Goal: Task Accomplishment & Management: Complete application form

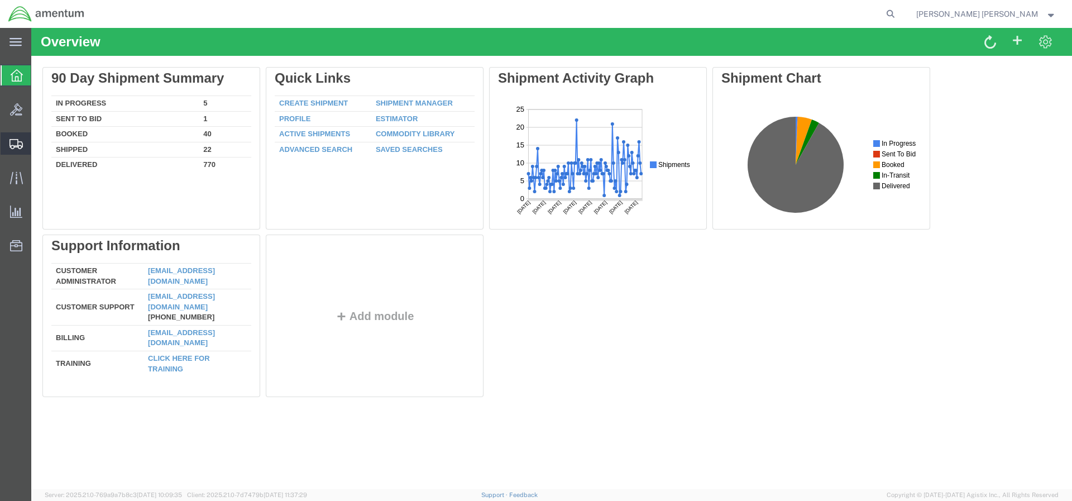
click at [0, 0] on span "Create Shipment" at bounding box center [0, 0] width 0 height 0
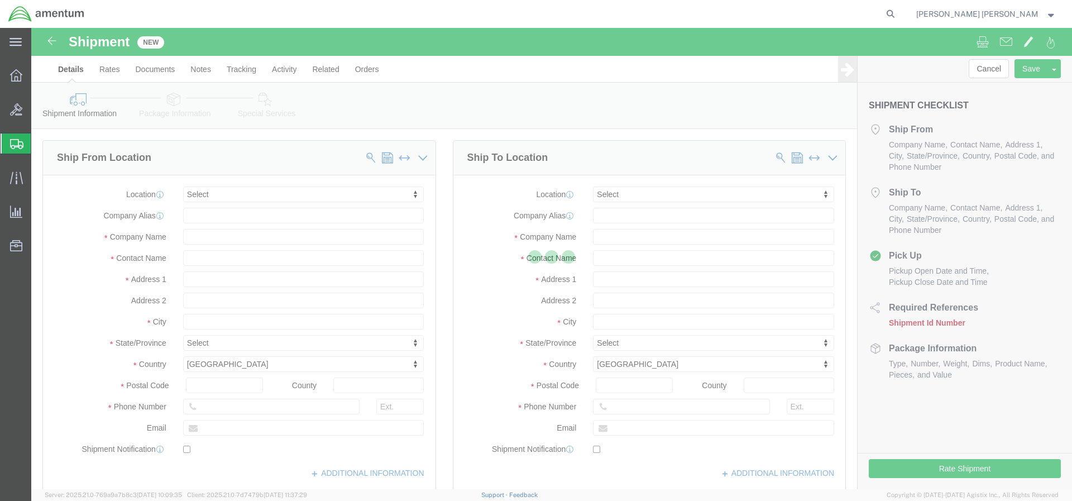
select select
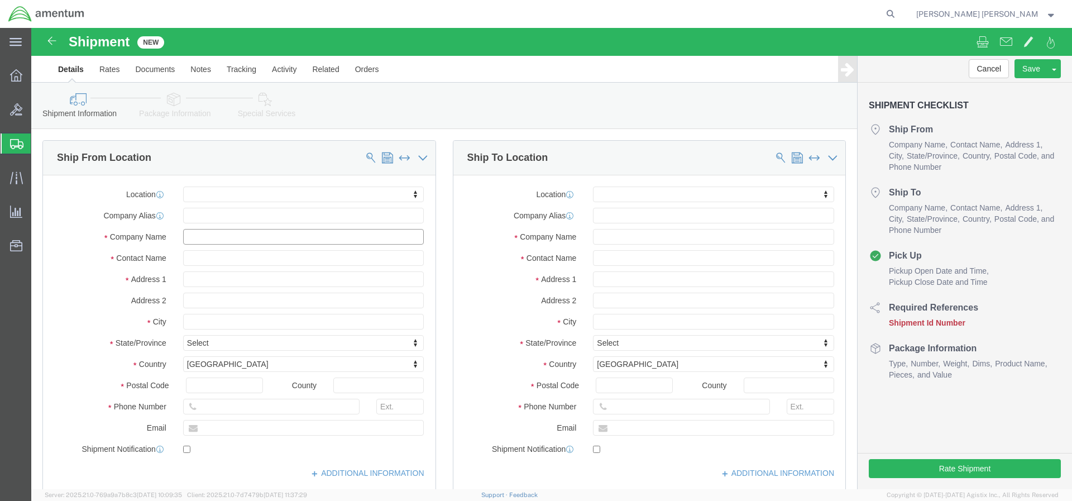
click input "text"
type input "a"
click input "text"
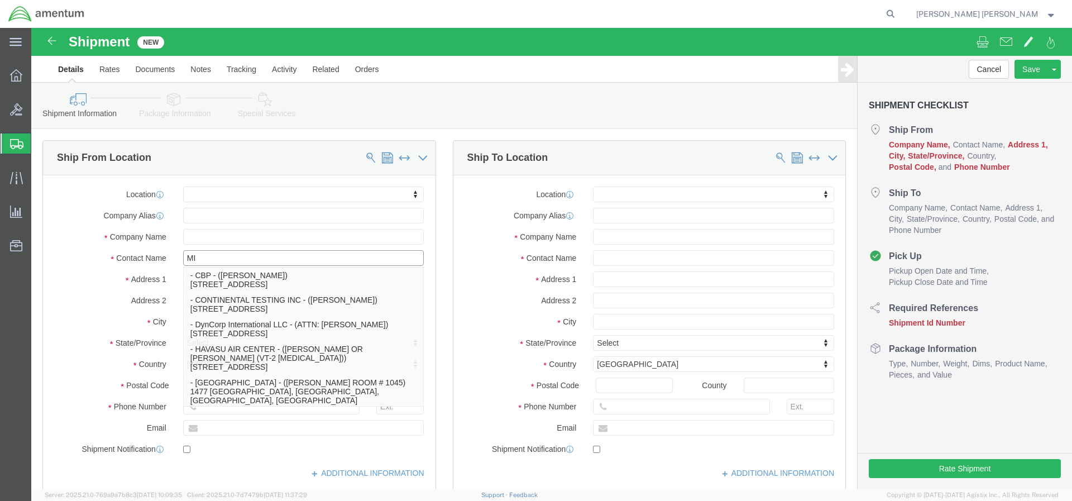
type input "M"
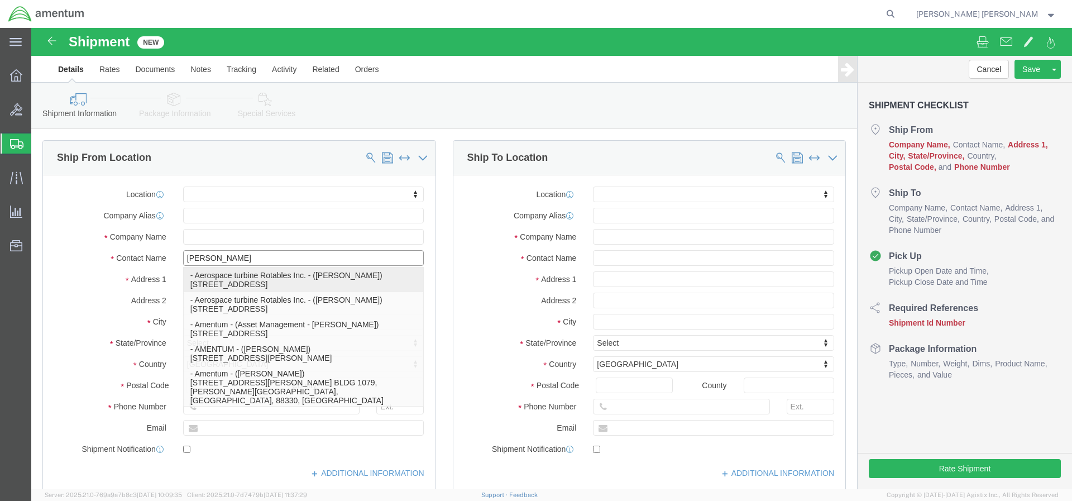
type input "[PERSON_NAME]"
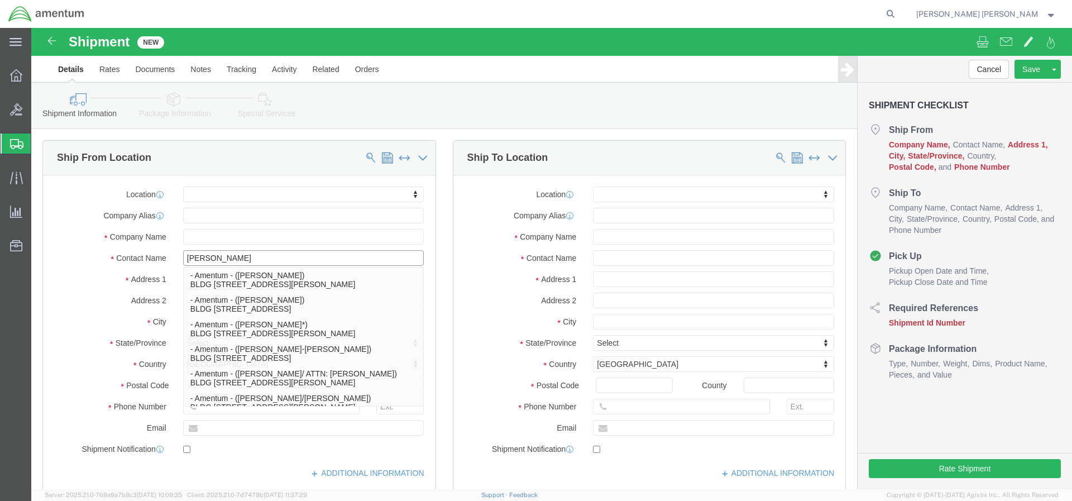
scroll to position [78, 0]
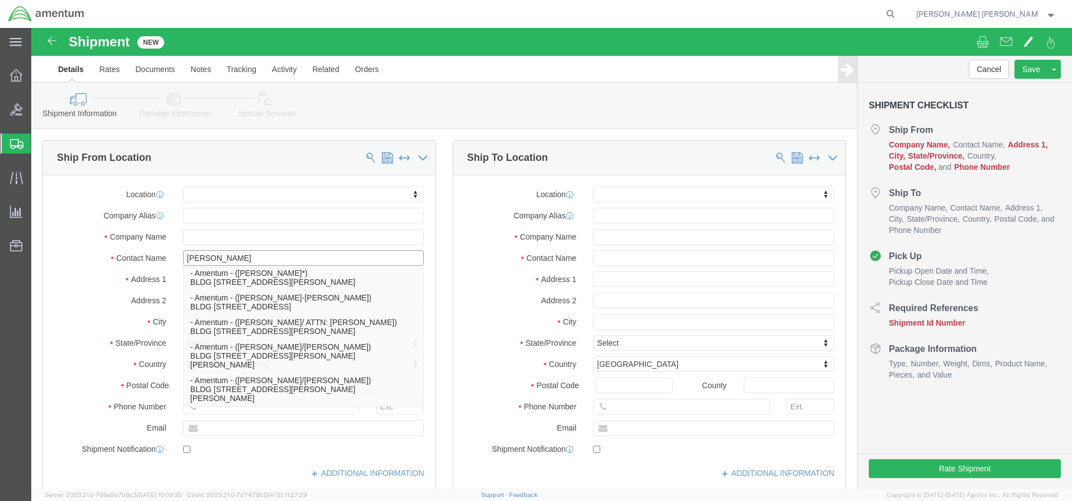
drag, startPoint x: 230, startPoint y: 258, endPoint x: 69, endPoint y: 16, distance: 290.7
click p "- Amentum - ([PERSON_NAME]) BLDG [STREET_ADDRESS][PERSON_NAME]"
select select
type input "BLDG [STREET_ADDRESS]"
type input "HAHP"
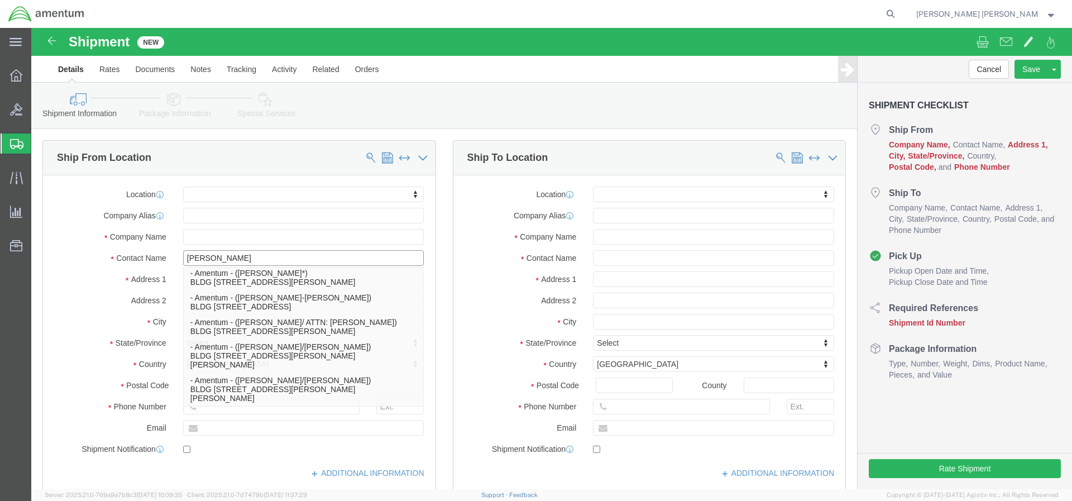
type input "76544"
type input "Amentum"
type input "[PERSON_NAME]"
type input "Fort [PERSON_NAME]"
select select "[GEOGRAPHIC_DATA]"
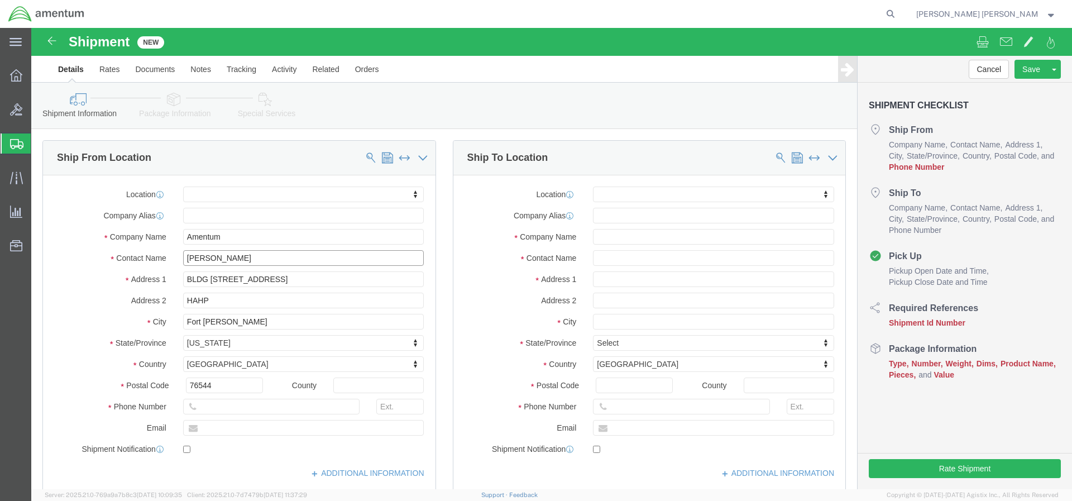
scroll to position [0, 0]
click input "text"
drag, startPoint x: 213, startPoint y: 222, endPoint x: 138, endPoint y: 229, distance: 75.1
click div "Contact Name [PERSON_NAME] [PERSON_NAME]"
type input "KRI"
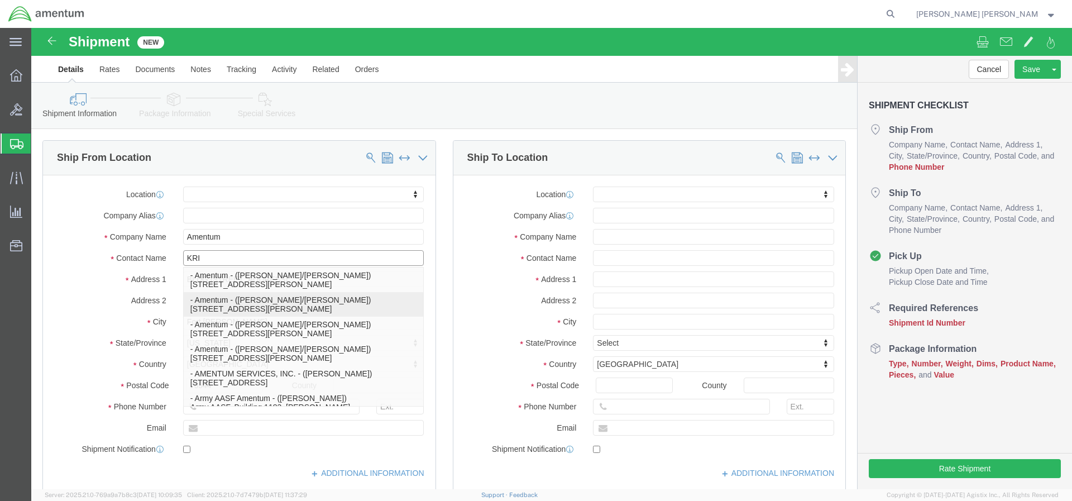
click p "- Amentum - ([PERSON_NAME]/[PERSON_NAME]) [STREET_ADDRESS][PERSON_NAME]"
select select
type input "[STREET_ADDRESS]"
type input "Hangar 9630,"
type input "80913"
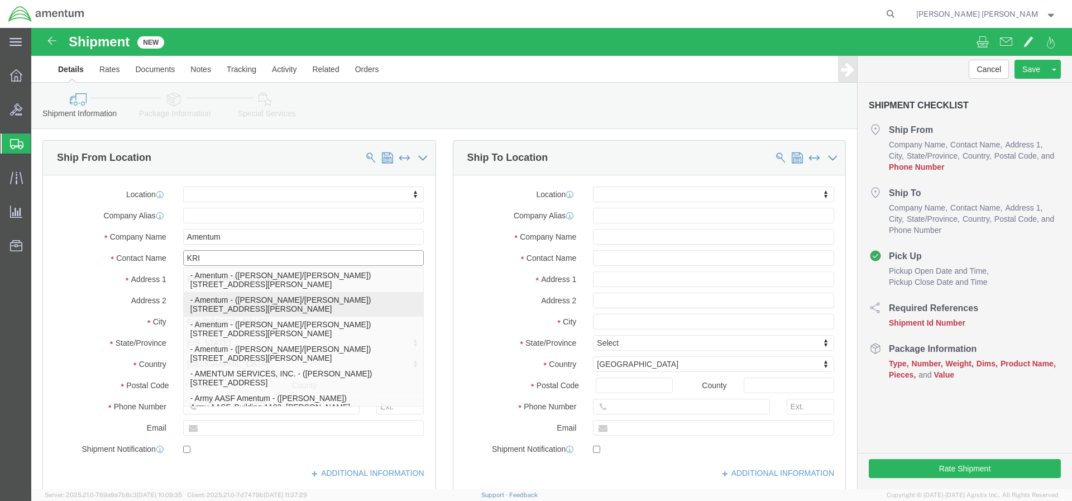
type input "[PERSON_NAME]/[PERSON_NAME]"
type input "[GEOGRAPHIC_DATA][PERSON_NAME]"
select select "CO"
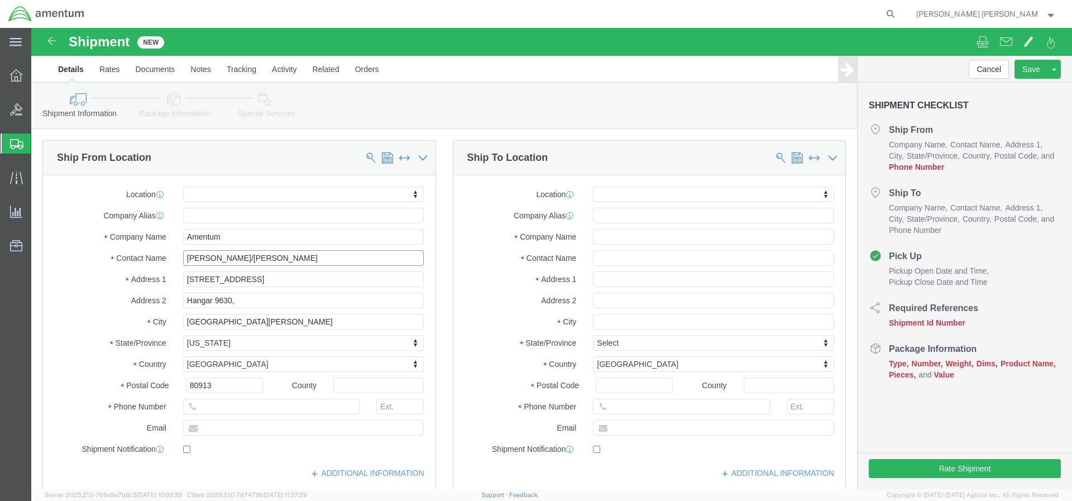
type input "[PERSON_NAME]/[PERSON_NAME]"
click input "text"
type input "[PERSON_NAME]"
drag, startPoint x: 613, startPoint y: 210, endPoint x: 514, endPoint y: 212, distance: 98.8
click div "Location My Profile Location [PHONE_NUMBER] [PHONE_NUMBER] [PHONE_NUMBER] [PHON…"
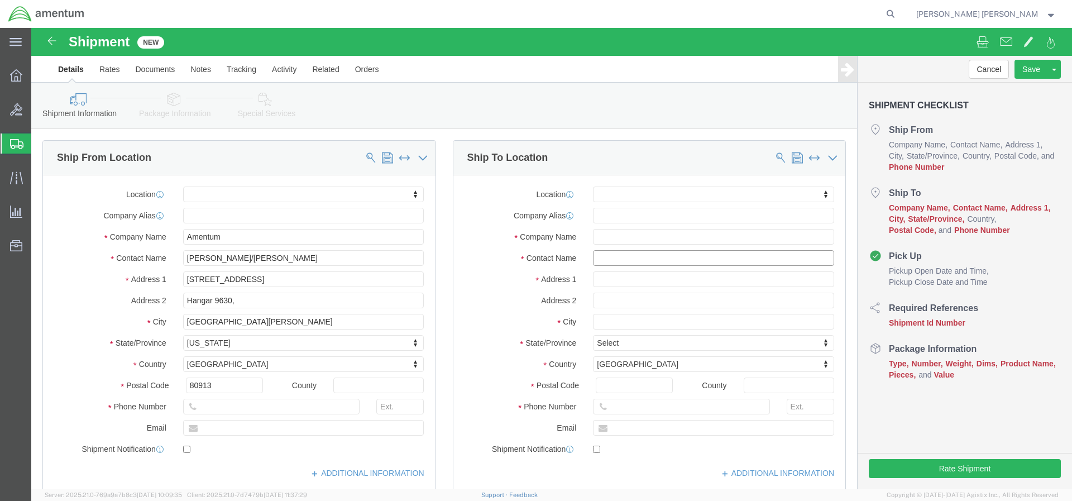
click input "text"
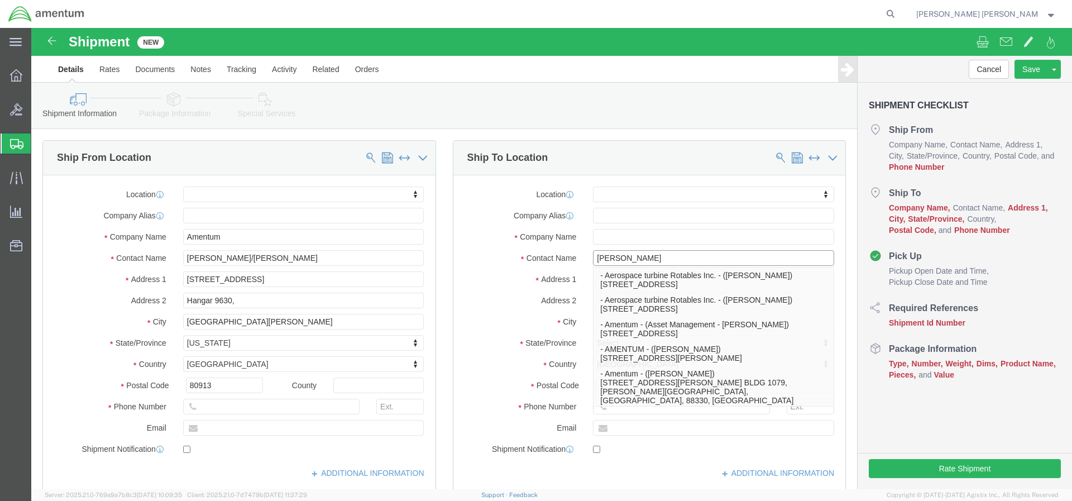
type input "[PERSON_NAME]"
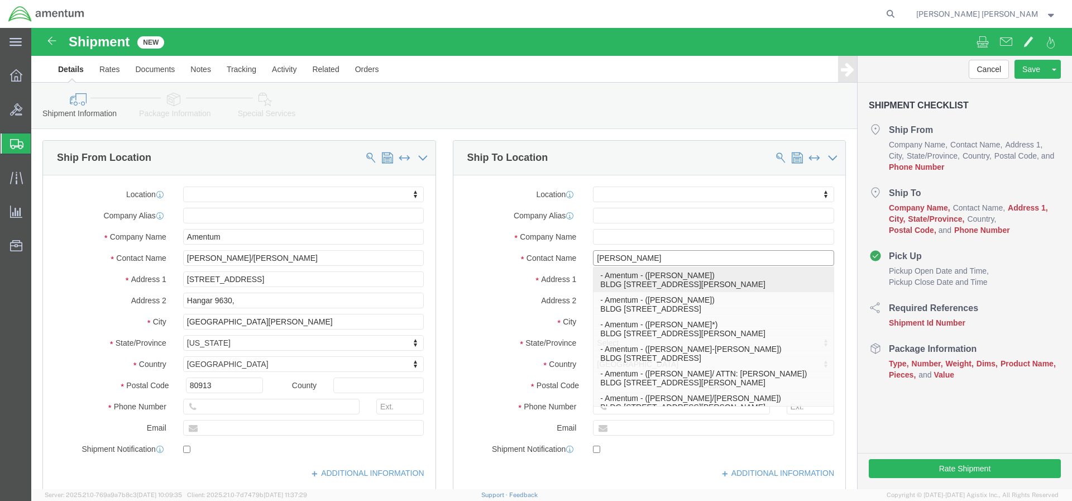
click p "- Amentum - ([PERSON_NAME]) BLDG [STREET_ADDRESS][PERSON_NAME]"
select select
type input "BLDG [STREET_ADDRESS]"
type input "HAHP"
type input "76544"
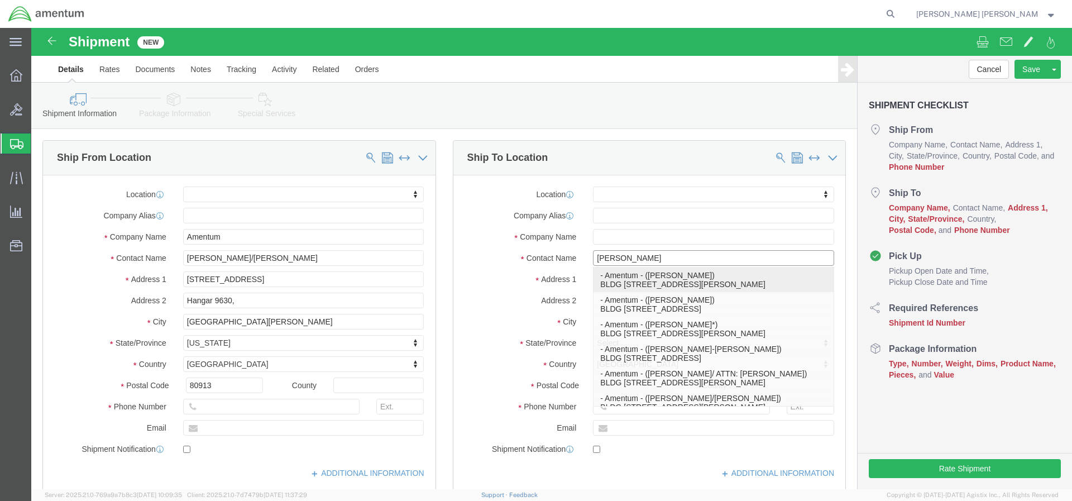
type input "Amentum"
type input "[PERSON_NAME]"
type input "Fort [PERSON_NAME]"
select select "[GEOGRAPHIC_DATA]"
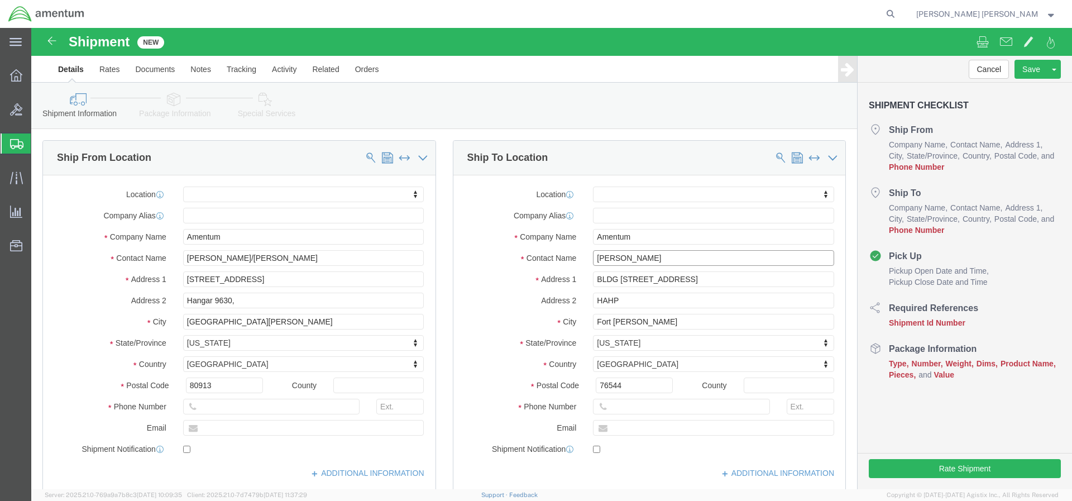
type input "[PERSON_NAME]"
click input "text"
type input "3035700909"
click input "text"
type input "[PERSON_NAME][EMAIL_ADDRESS][DOMAIN_NAME]"
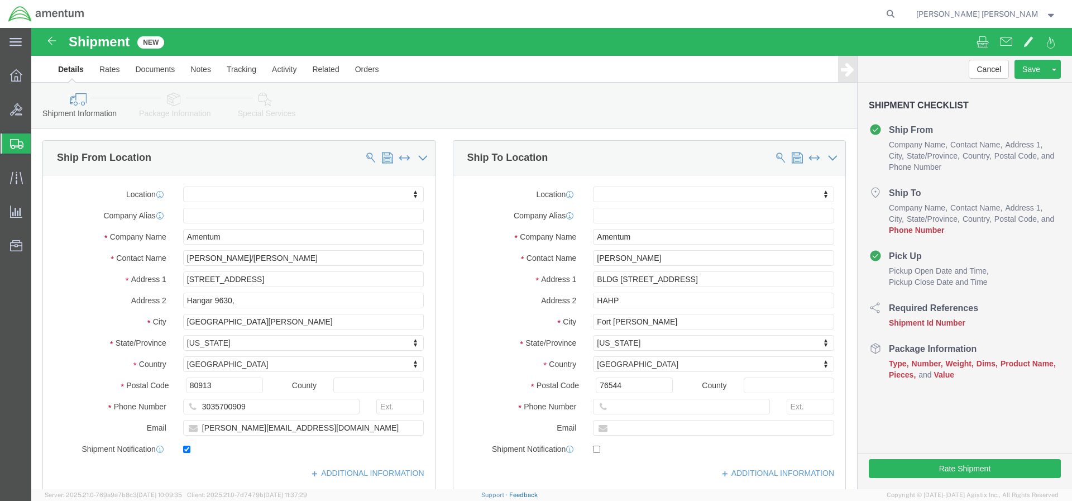
checkbox input "true"
click input "text"
type input "2542893925"
drag, startPoint x: 631, startPoint y: 230, endPoint x: 537, endPoint y: 235, distance: 93.9
click div "Contact Name [PERSON_NAME] [PERSON_NAME]"
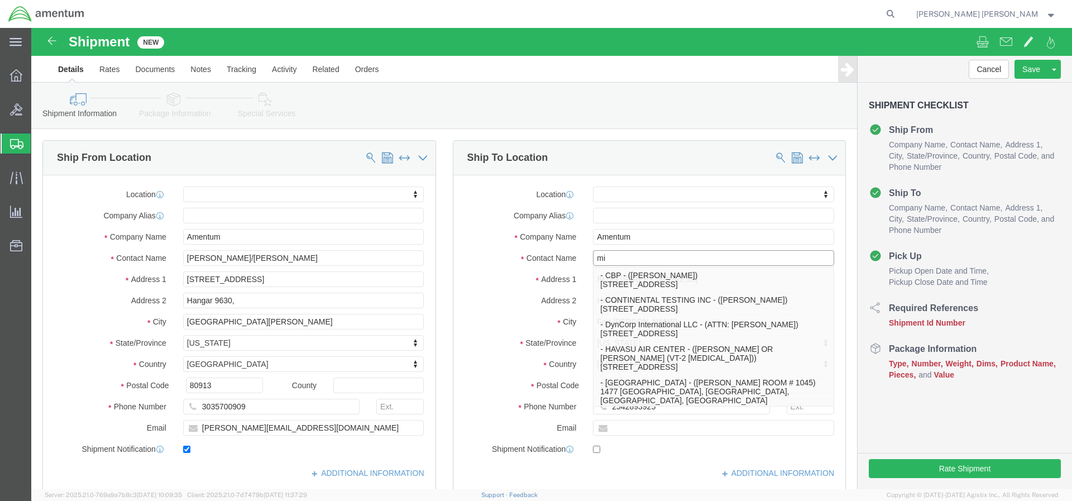
type input "m"
type input "[PERSON_NAME]"
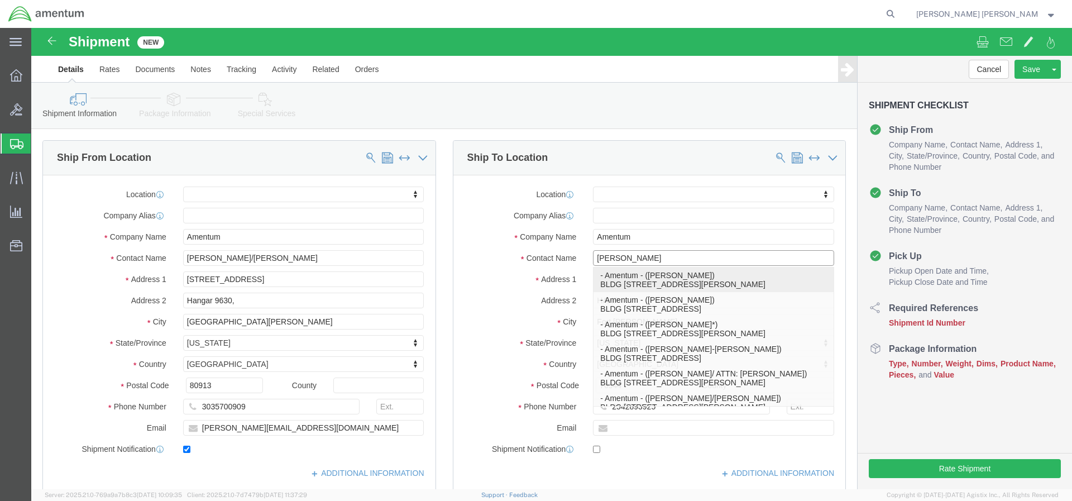
click p "- Amentum - ([PERSON_NAME]) BLDG [STREET_ADDRESS][PERSON_NAME]"
select select
type input "[PERSON_NAME]"
select select "[GEOGRAPHIC_DATA]"
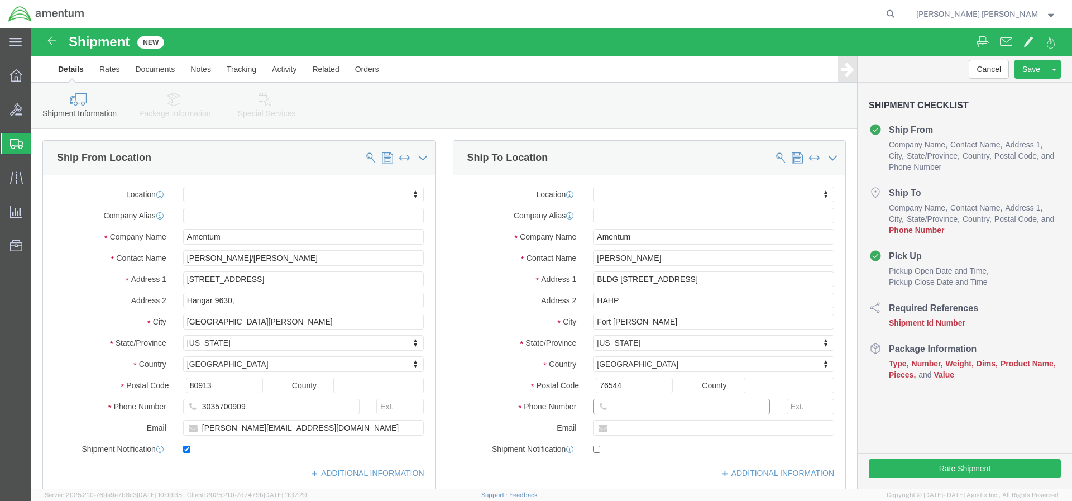
click input "text"
paste input "[PHONE_NUMBER]"
type input "[PHONE_NUMBER]"
click input "text"
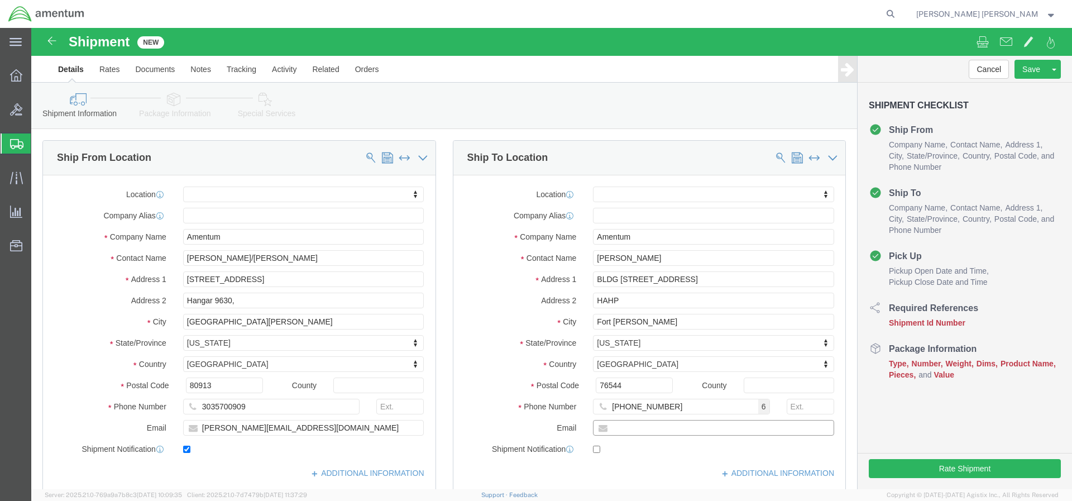
paste input "[PERSON_NAME][EMAIL_ADDRESS][PERSON_NAME][DOMAIN_NAME]"
type input "[PERSON_NAME][EMAIL_ADDRESS][PERSON_NAME][DOMAIN_NAME]"
click input "checkbox"
checkbox input "true"
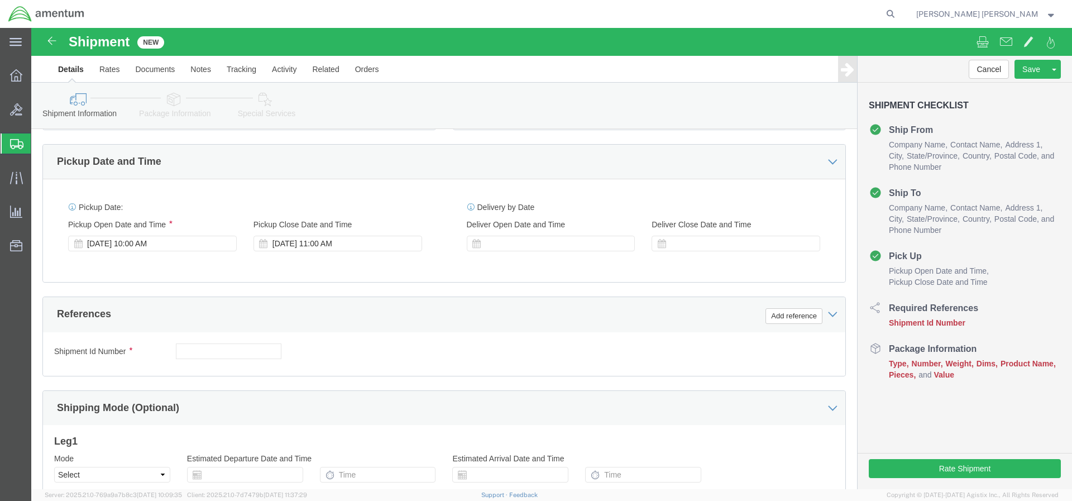
scroll to position [497, 0]
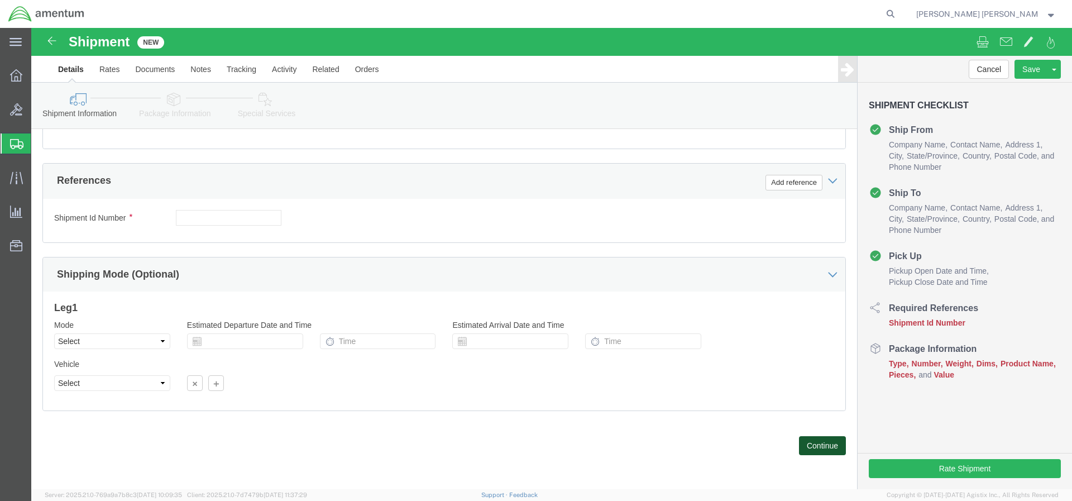
drag, startPoint x: 786, startPoint y: 418, endPoint x: 780, endPoint y: 416, distance: 6.4
click button "Continue"
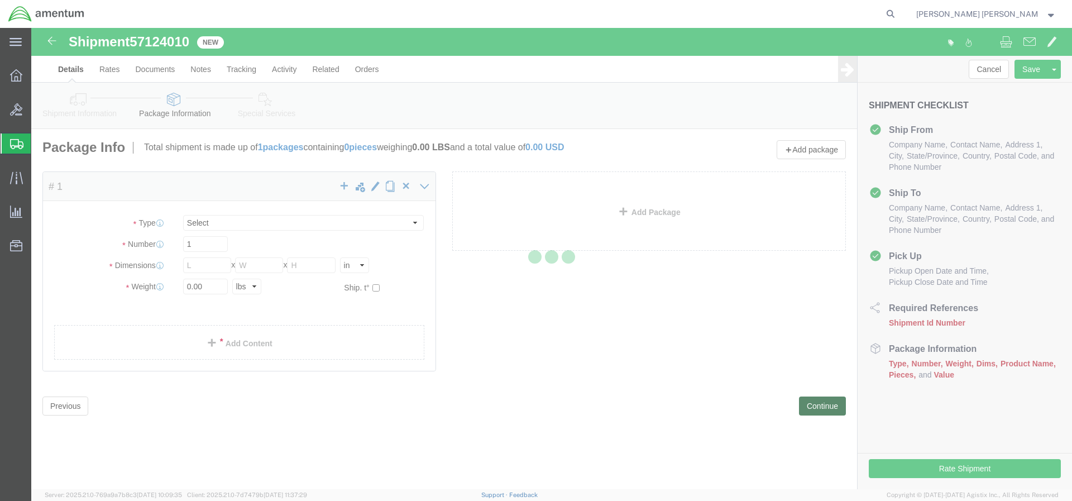
select select "CBOX"
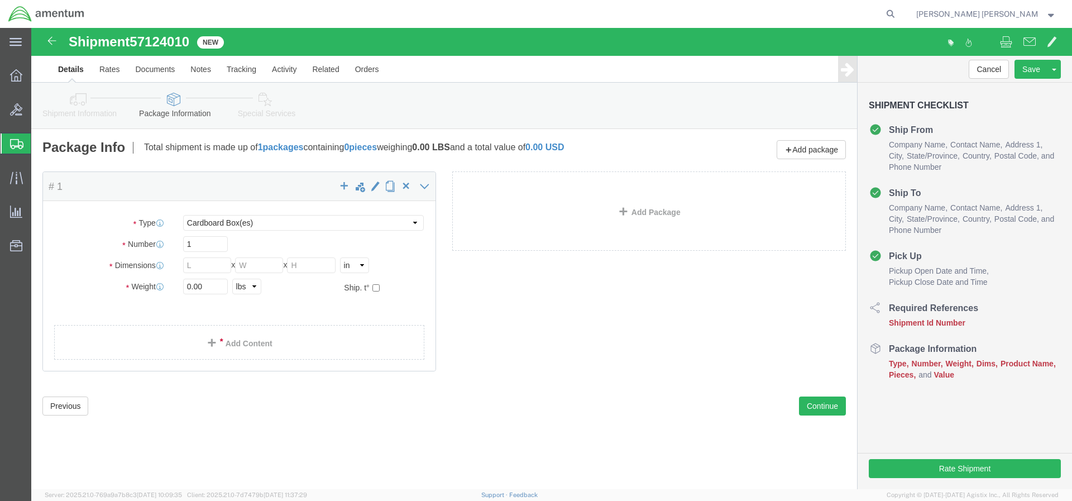
click div "Shipment 57124010 New"
drag, startPoint x: 160, startPoint y: 12, endPoint x: 105, endPoint y: 19, distance: 55.2
click span "57124010"
click button "Previous"
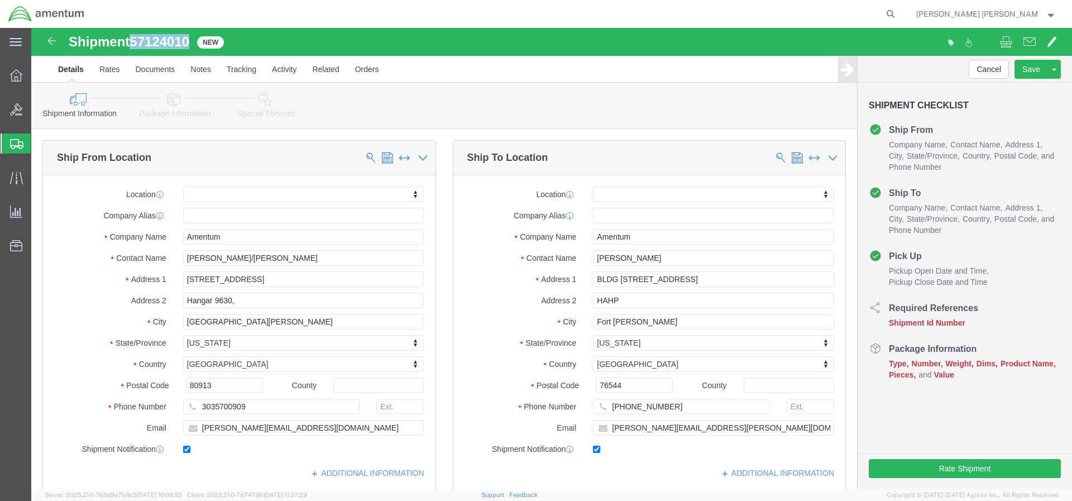
scroll to position [304, 0]
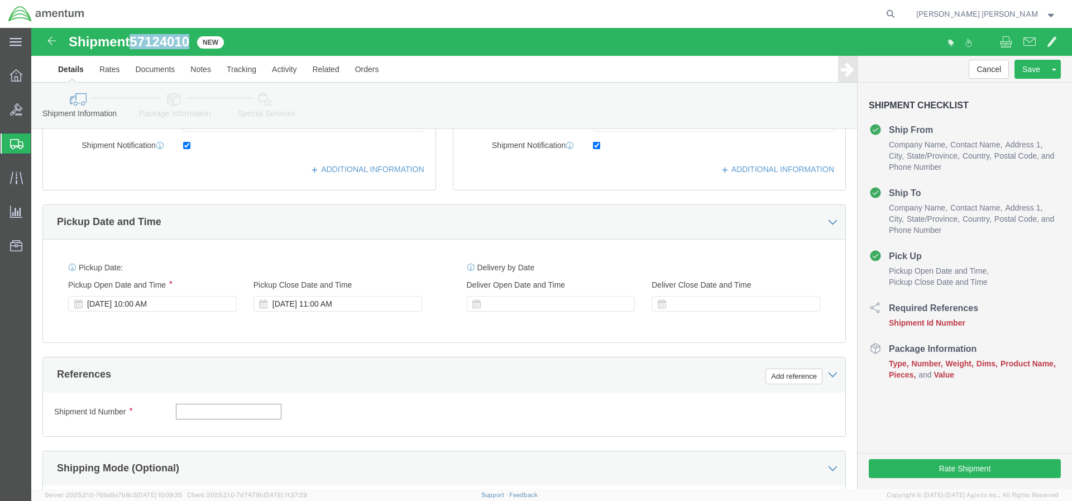
click input "text"
paste input "57124010"
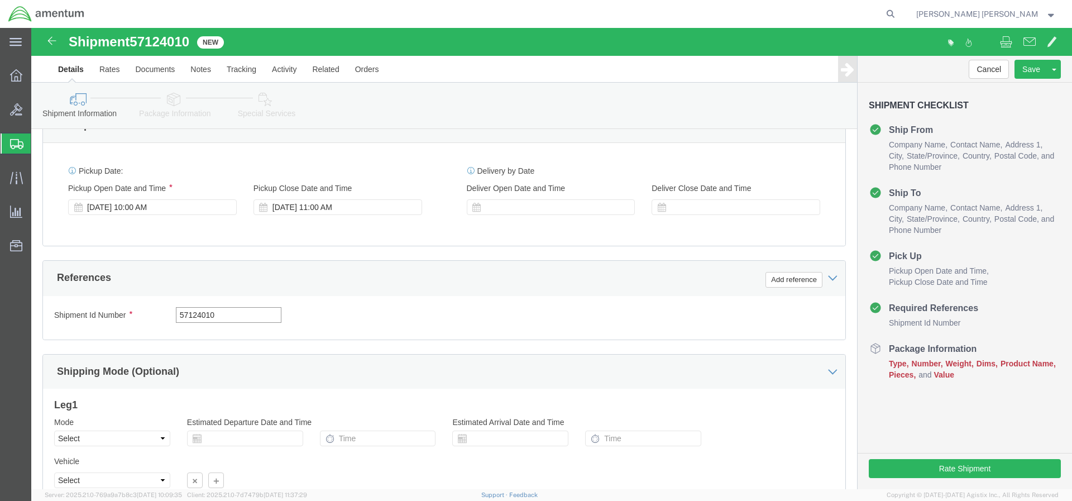
type input "57124010"
click div "Shipment Id Number 57124010 Select Account Type Activity ID Airline Appointment…"
click button "Add reference"
select select "PROJ"
click input "text"
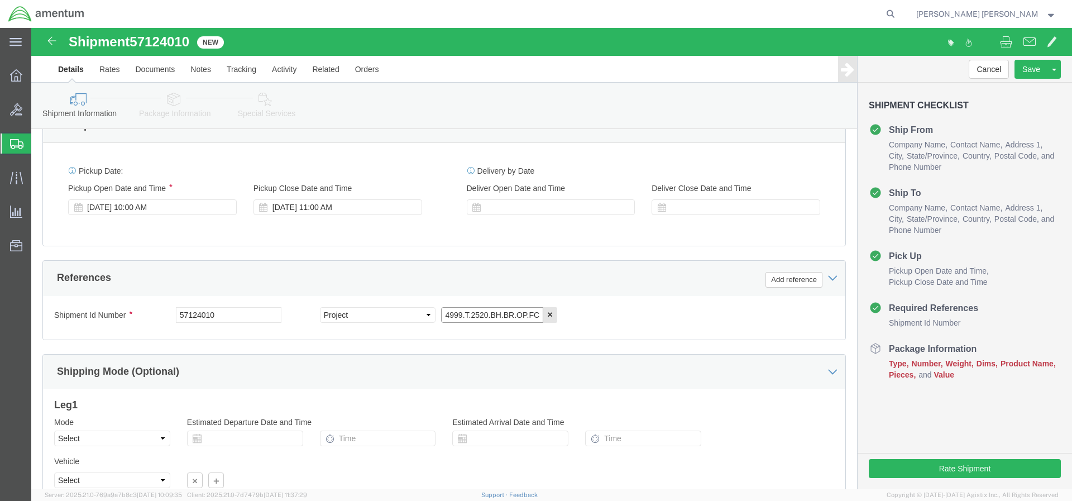
scroll to position [0, 12]
type input "4999.T.2520.BH.BR.OP.FCAR.00"
click div "Shipment Id Number 57124010 Select Account Type Activity ID Airline Appointment…"
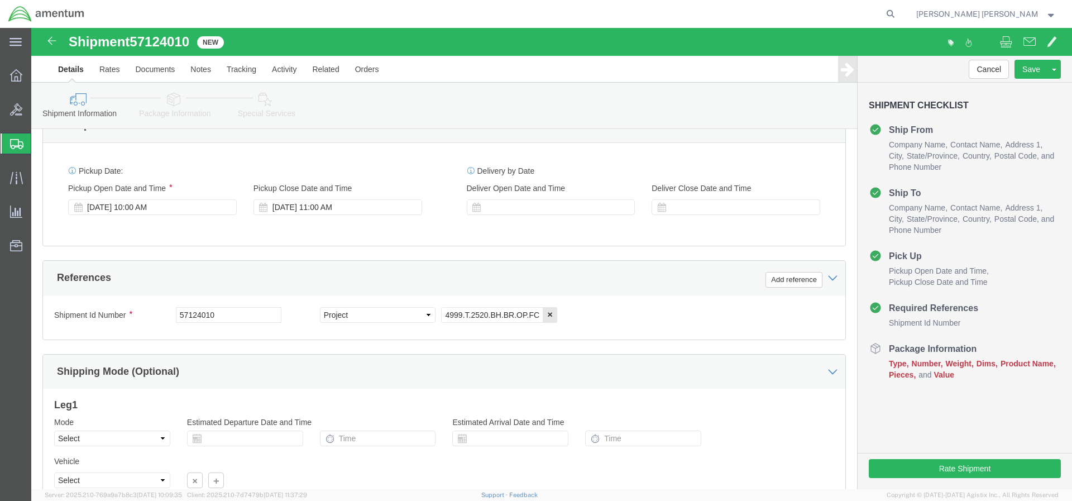
scroll to position [497, 0]
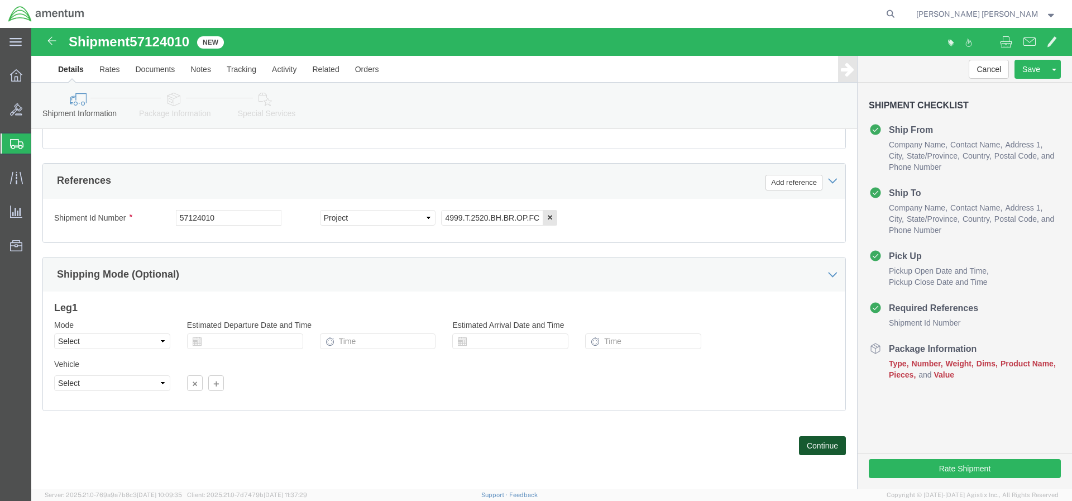
click button "Continue"
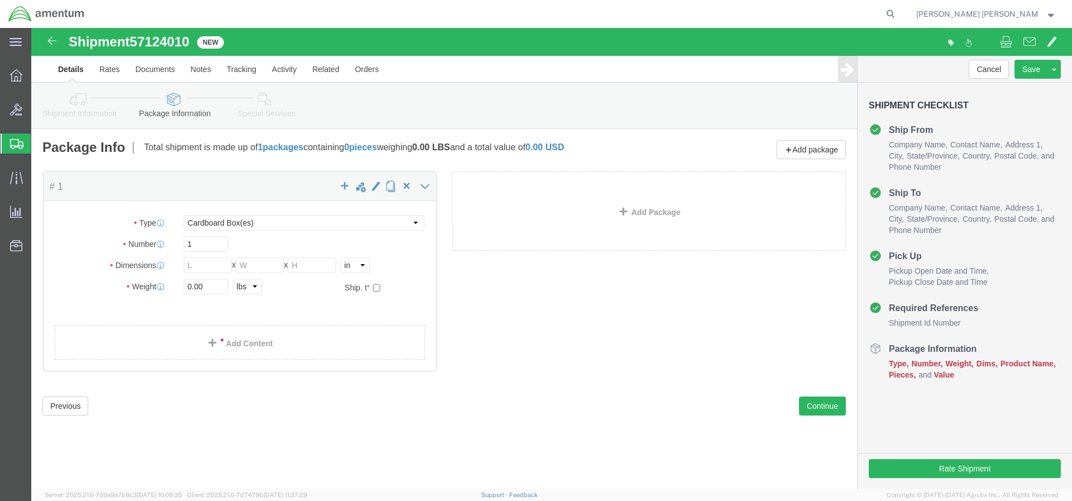
click div "Package Type Select BCK Boxes Bale(s) Basket(s) Bolt(s) Bottle(s) Buckets Bulk …"
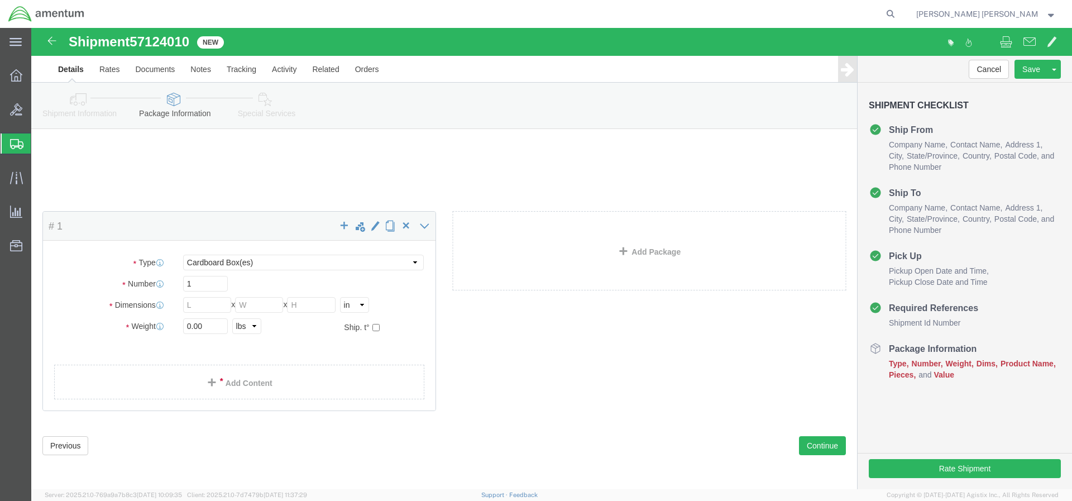
click div
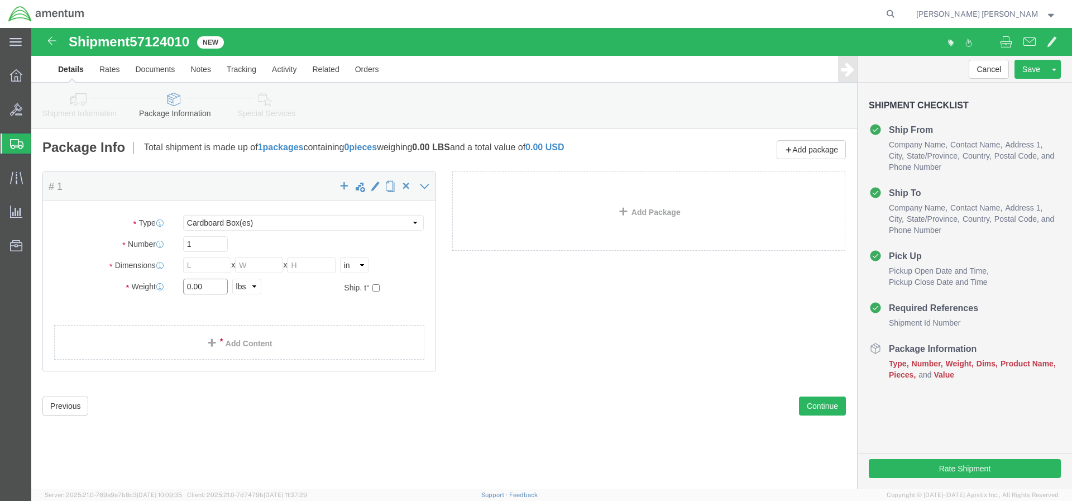
drag, startPoint x: 185, startPoint y: 258, endPoint x: 137, endPoint y: 257, distance: 48.0
click div "Weight 0.00 Select kgs lbs Ship. t°"
type input "102"
click input "text"
type input "22.5"
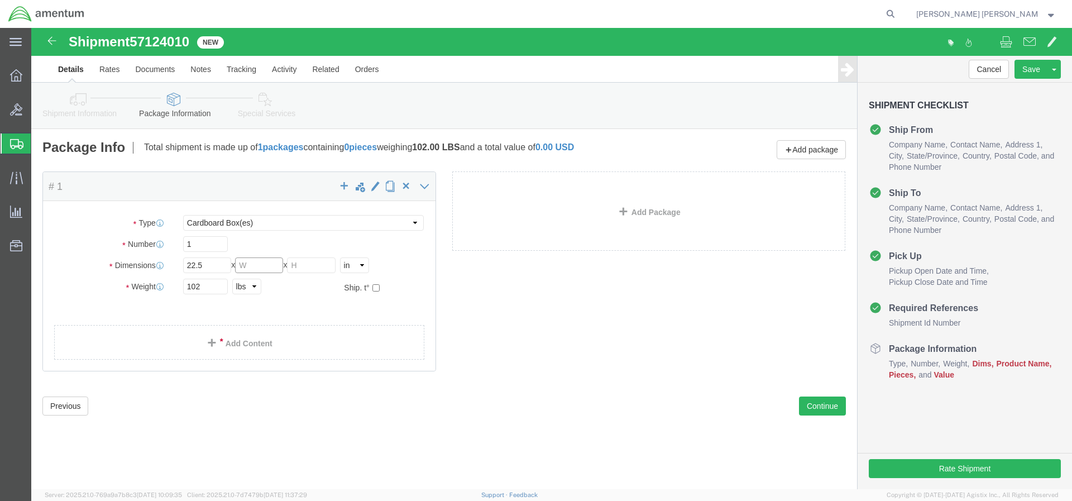
click input "text"
type input "22"
click input "text"
type input "18.5"
click link "Add Content"
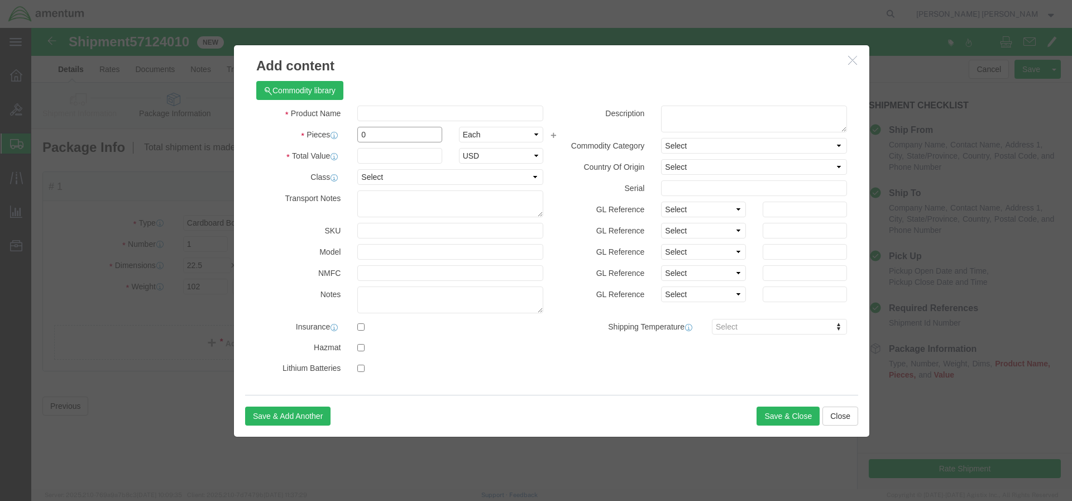
click input "0"
drag, startPoint x: 359, startPoint y: 107, endPoint x: 323, endPoint y: 108, distance: 35.7
click div "0"
type input "1"
click input "text"
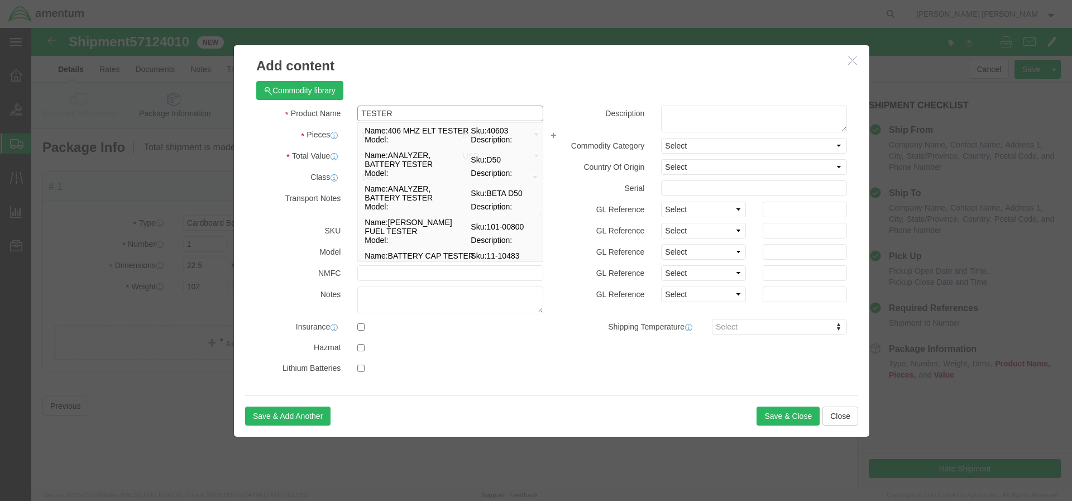
type input "TESTER"
drag, startPoint x: 267, startPoint y: 219, endPoint x: 256, endPoint y: 225, distance: 12.0
click label "Model"
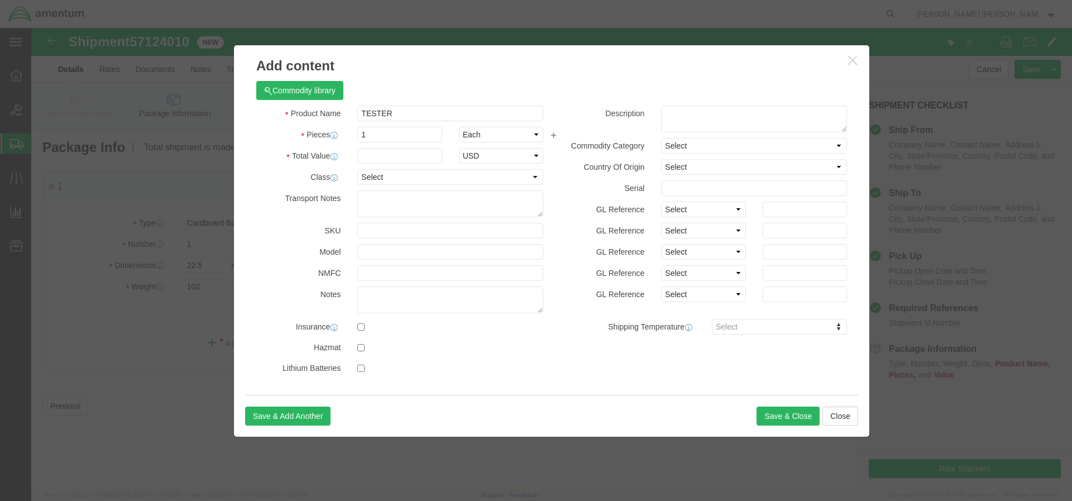
click label "Class"
click input "text"
type input "4,860"
click input "TESTER"
drag, startPoint x: 392, startPoint y: 87, endPoint x: 315, endPoint y: 84, distance: 77.1
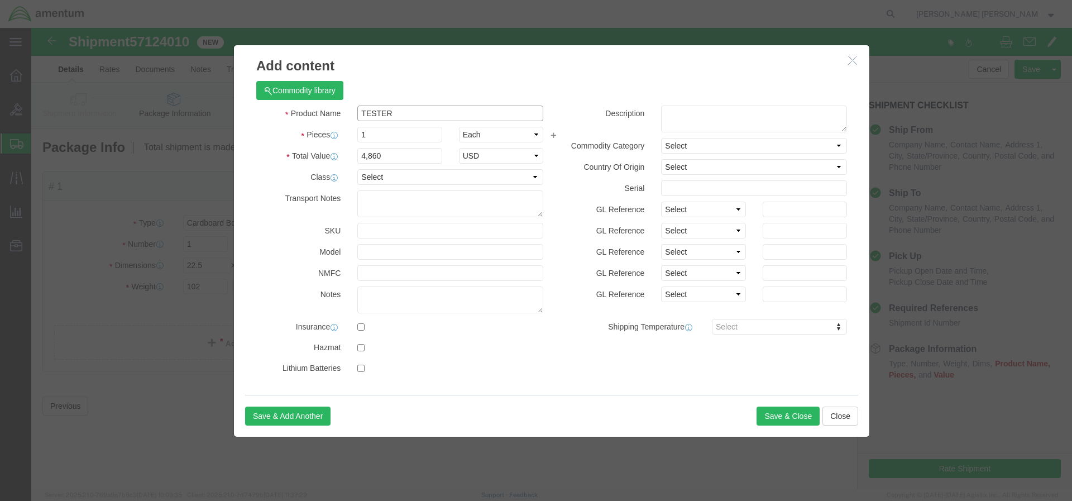
click div "Product Name TESTER TESTER"
drag, startPoint x: 408, startPoint y: 88, endPoint x: 291, endPoint y: 85, distance: 116.7
click div "Product Name LTCT136 LTCT"
type input "TESTER, SEAL LEAKAGE"
select select "50"
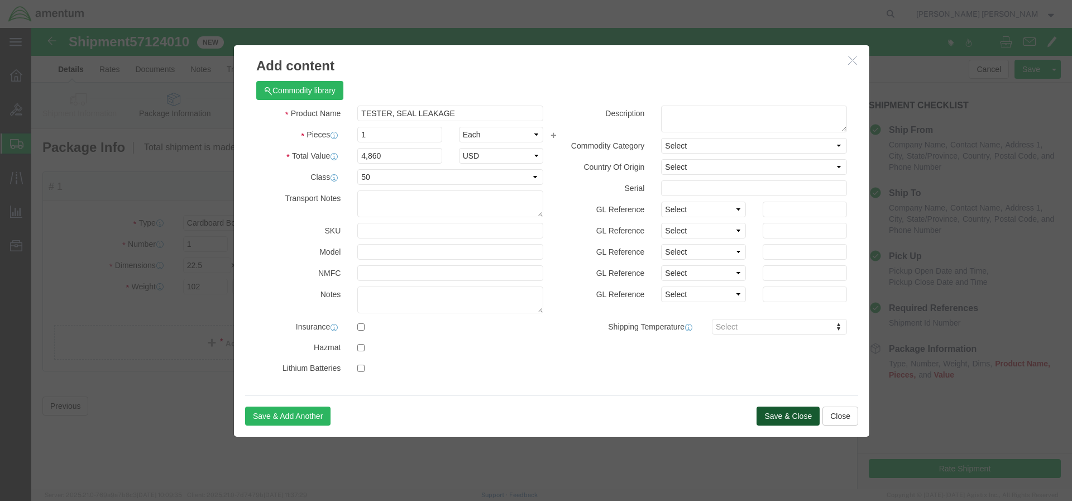
click button "Save & Close"
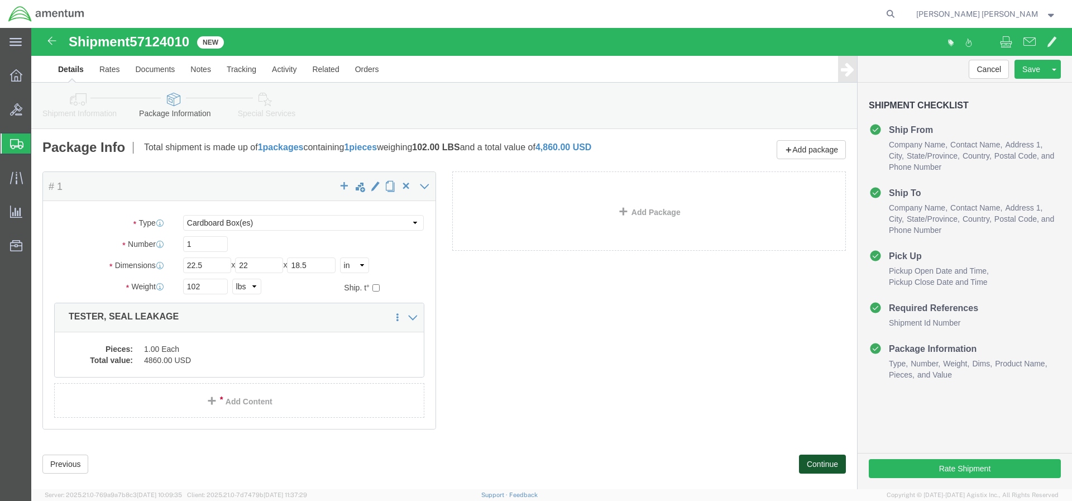
click button "Continue"
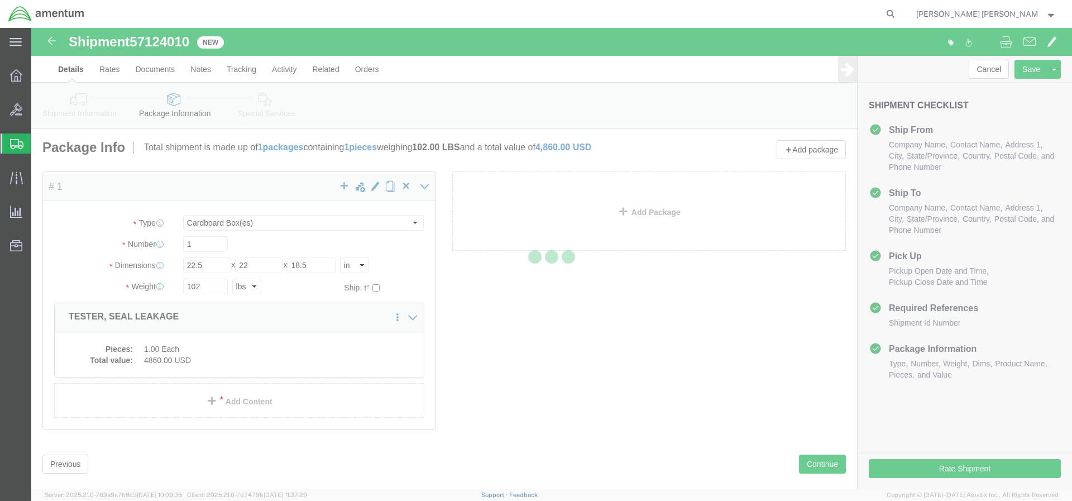
select select
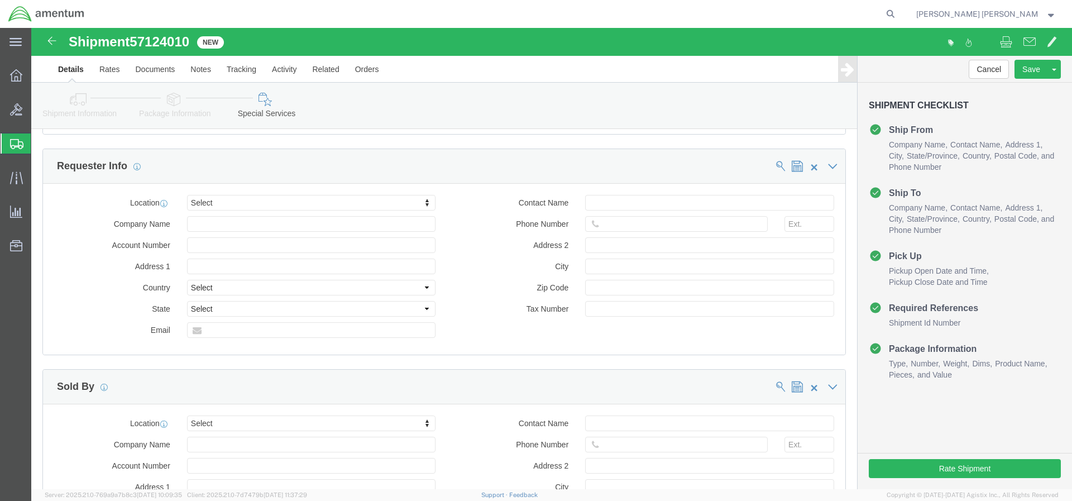
scroll to position [1056, 0]
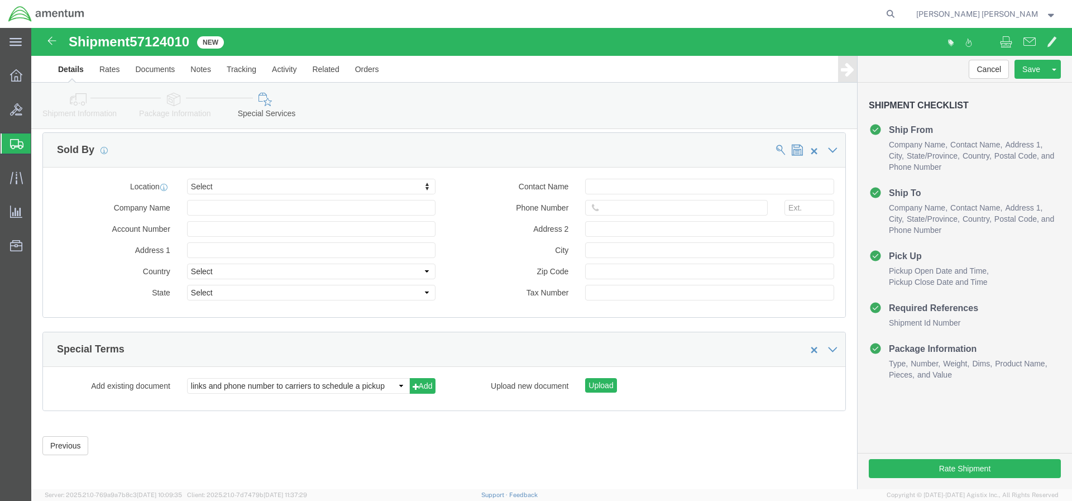
click body "Shipment 57124010 New Details Rates Documents Notes Tracking Activity Related O…"
click input "Company Name"
click input "text"
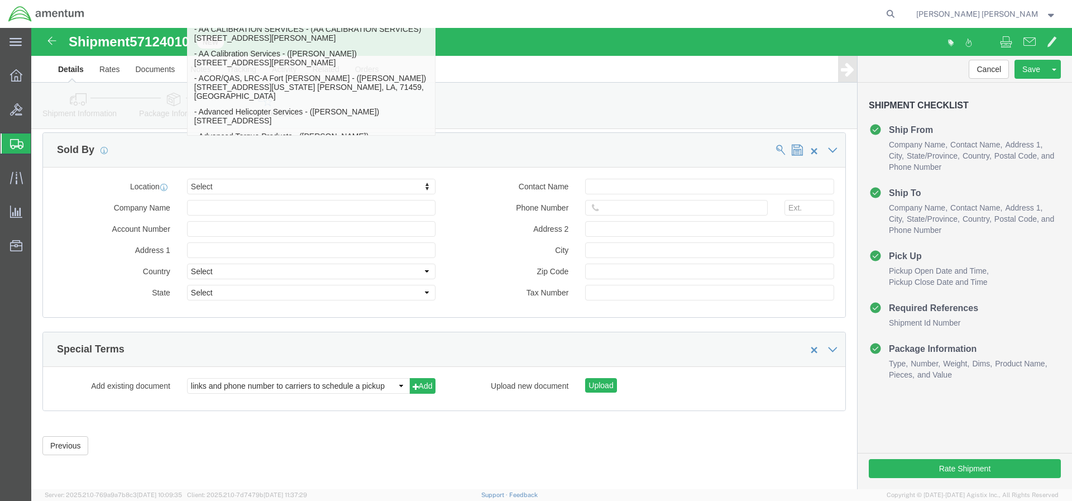
scroll to position [646, 0]
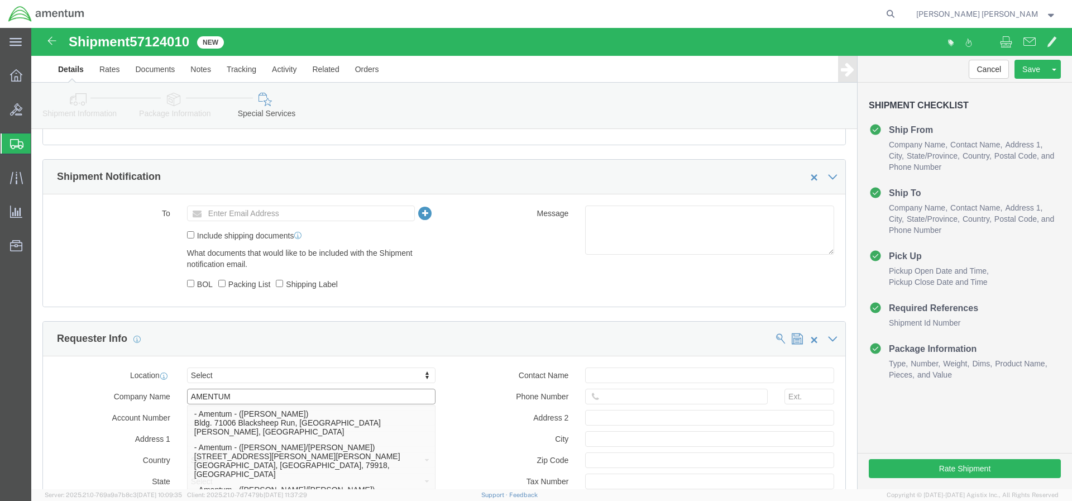
drag, startPoint x: 249, startPoint y: 161, endPoint x: 117, endPoint y: 171, distance: 132.1
click div "Company Name AMENTUM AMENTUM - Amentum - ([PERSON_NAME]) Bldg. 71006 Blacksheep…"
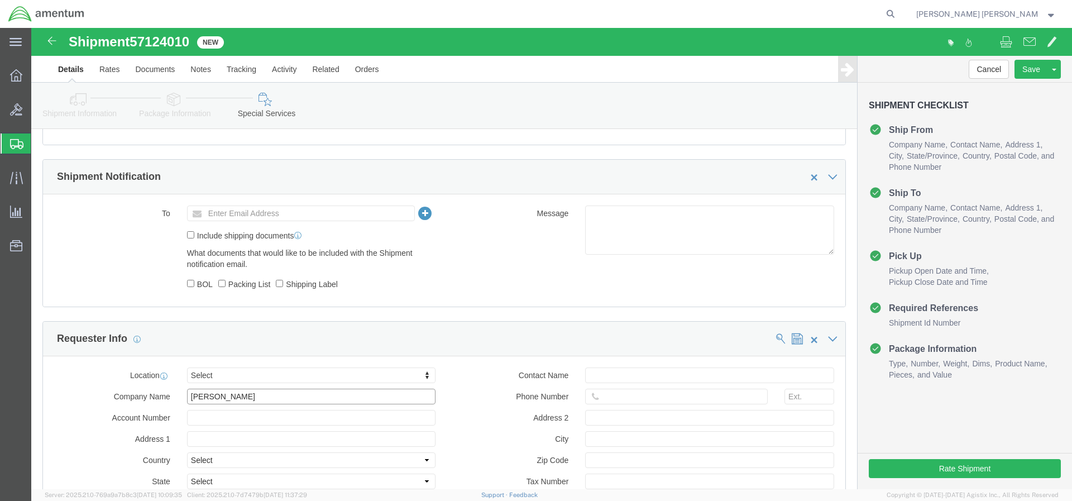
scroll to position [851, 0]
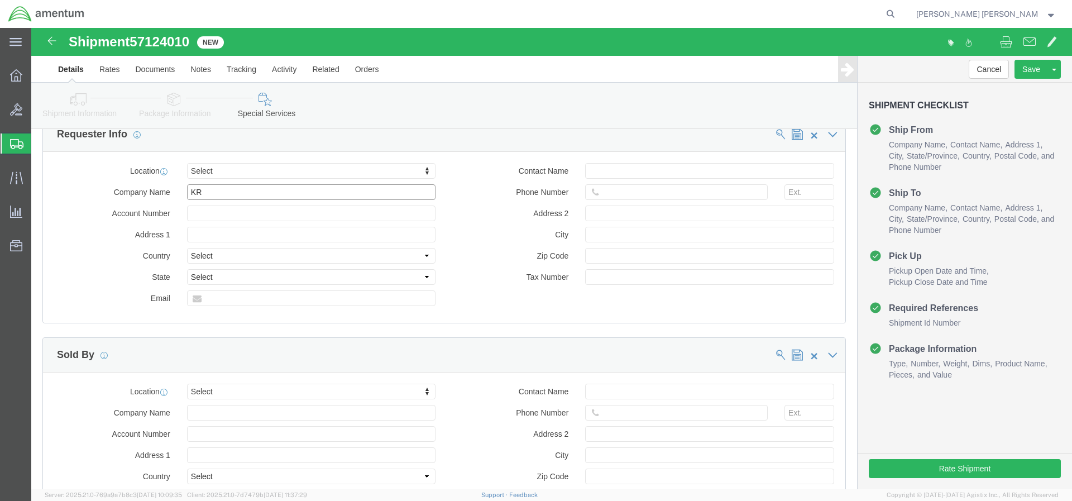
type input "K"
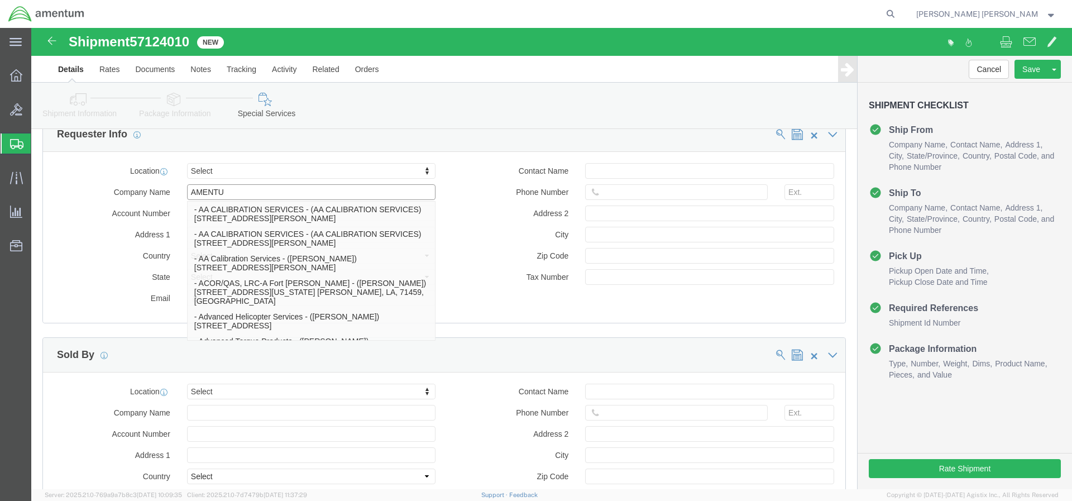
type input "AMENTUM"
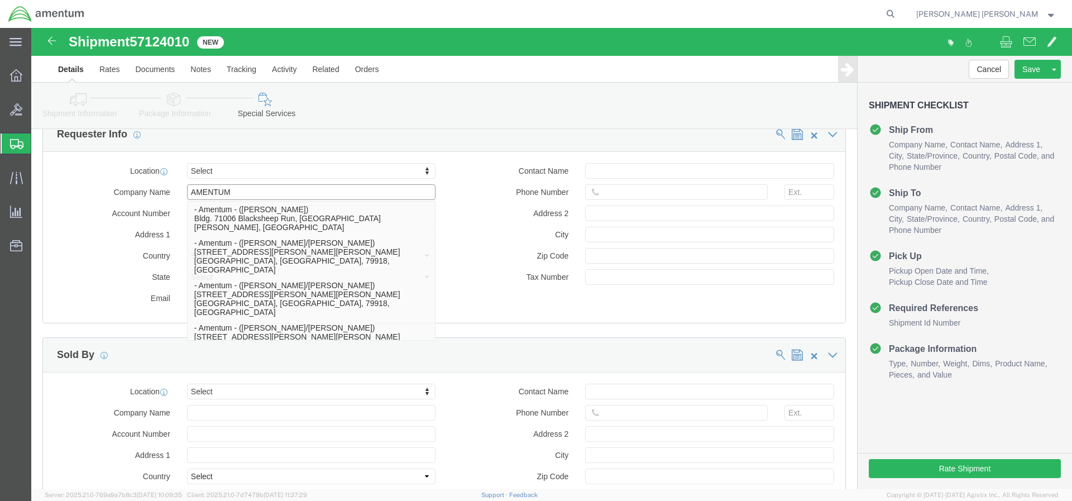
drag, startPoint x: 392, startPoint y: 190, endPoint x: 394, endPoint y: 222, distance: 31.3
click span "- Amentum - ([PERSON_NAME]) Bldg. 71006 Blacksheep Run, [GEOGRAPHIC_DATA][PERSO…"
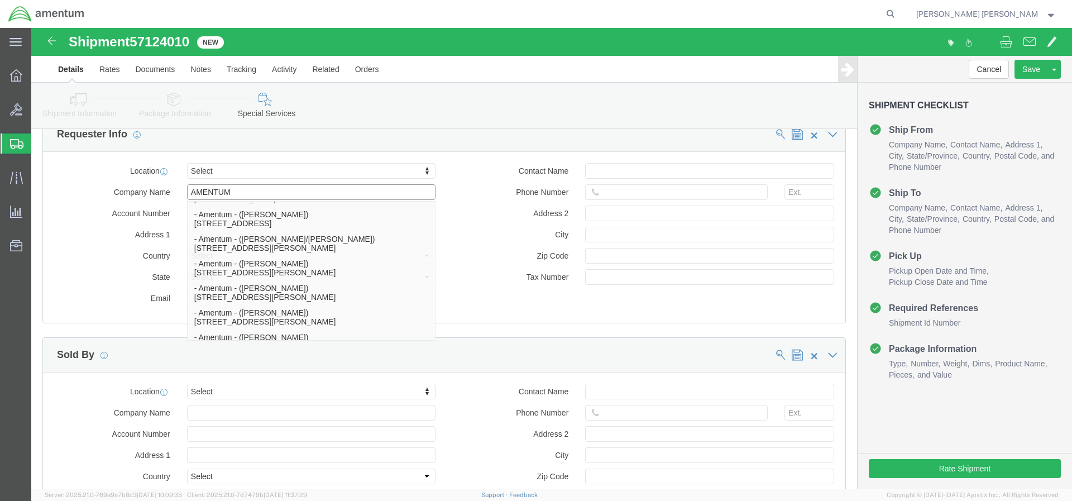
drag, startPoint x: 237, startPoint y: 163, endPoint x: 102, endPoint y: 162, distance: 135.6
click div "Company Name AMENTUM AMENTUM - Amentum - ([PERSON_NAME]) Bldg. 71006 Blacksheep…"
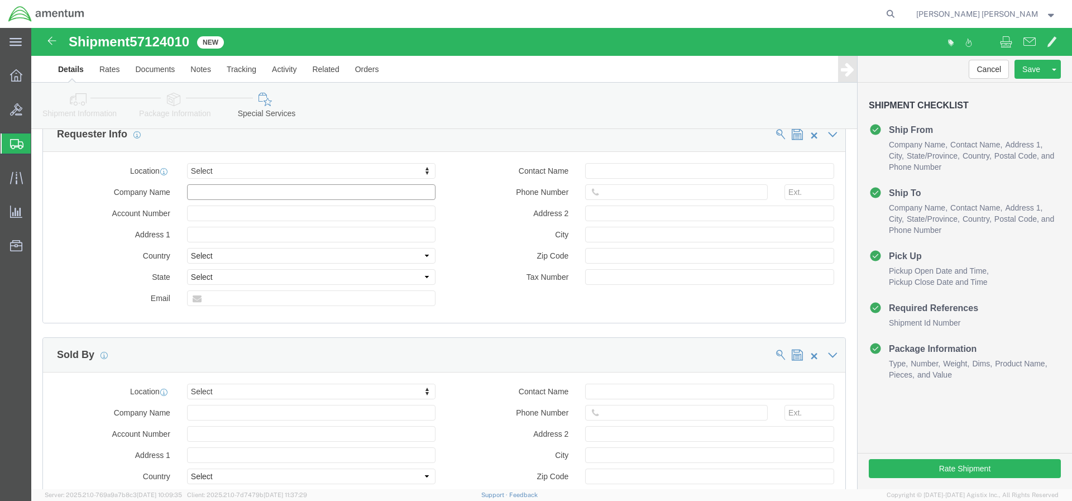
scroll to position [0, 0]
click div "Requester Info"
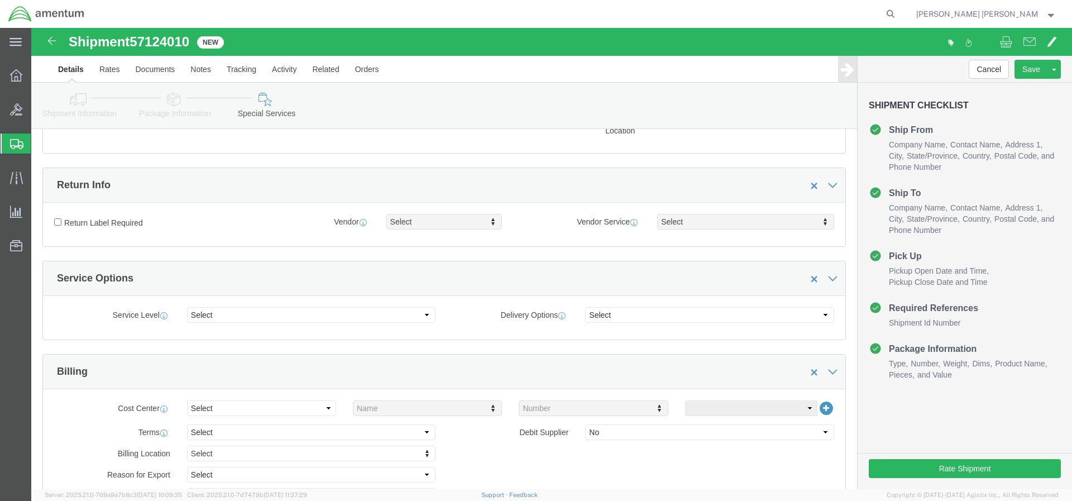
scroll to position [501, 0]
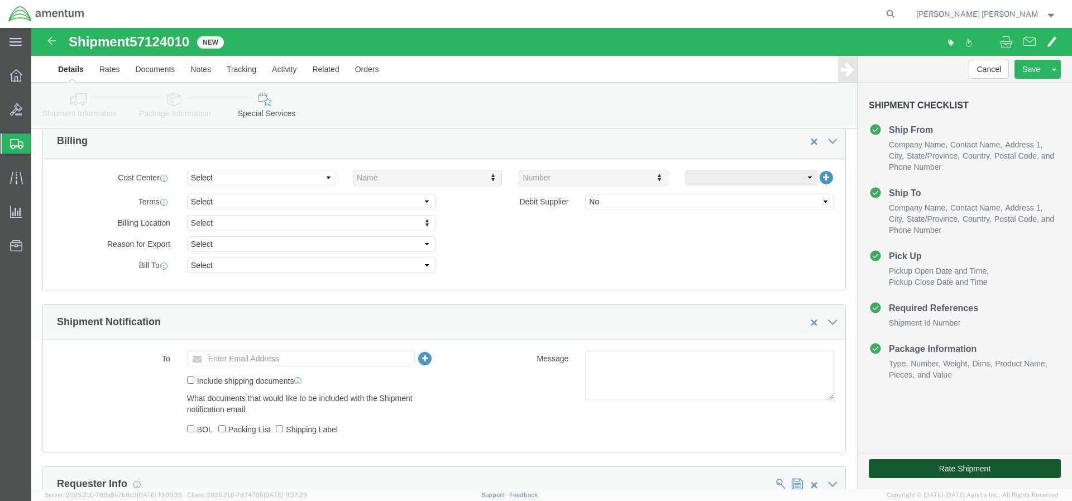
click button "Rate Shipment"
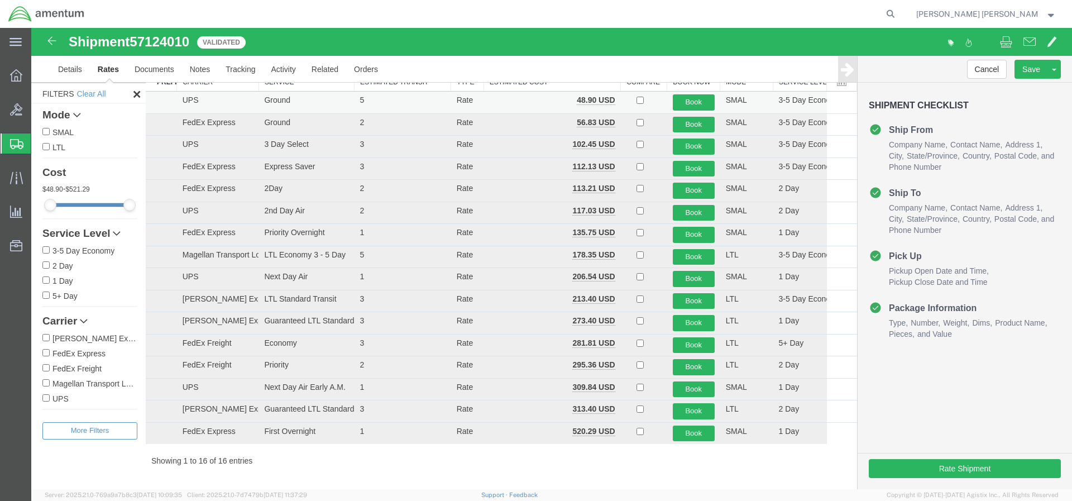
scroll to position [0, 0]
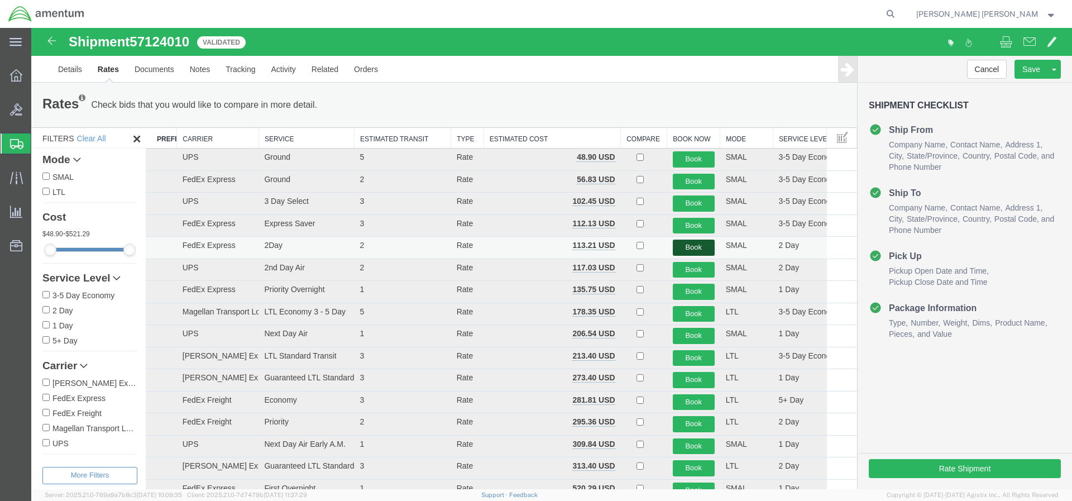
click at [694, 247] on button "Book" at bounding box center [694, 247] width 42 height 16
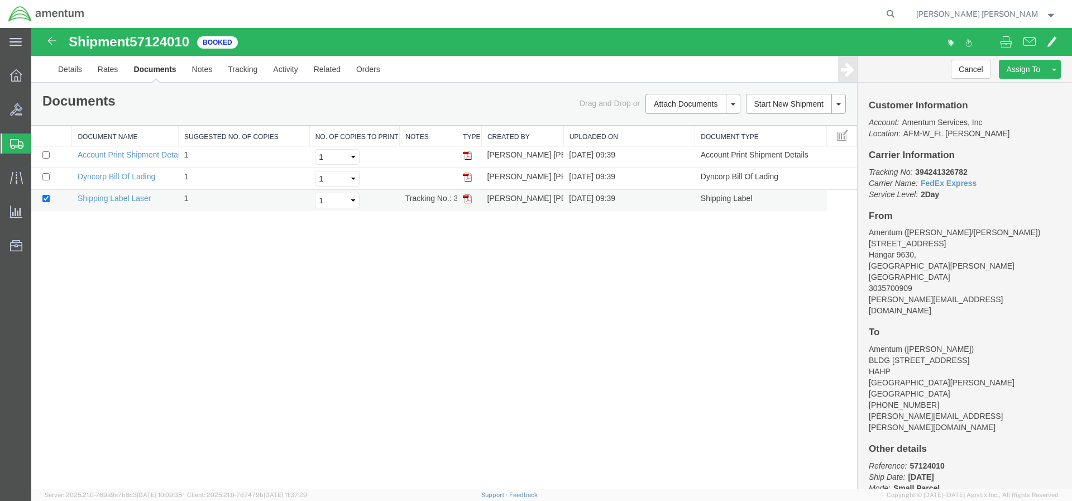
click at [468, 198] on img at bounding box center [467, 198] width 9 height 9
